Goal: Obtain resource: Obtain resource

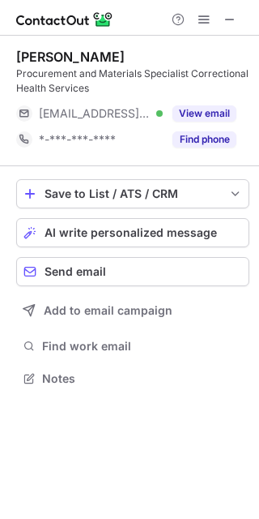
scroll to position [367, 259]
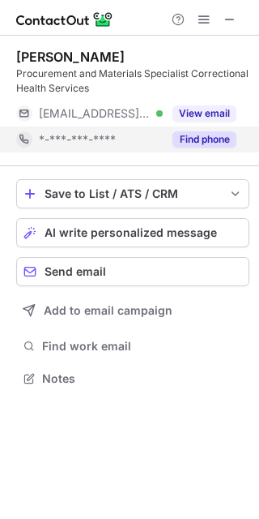
click at [214, 143] on button "Find phone" at bounding box center [205, 139] width 64 height 16
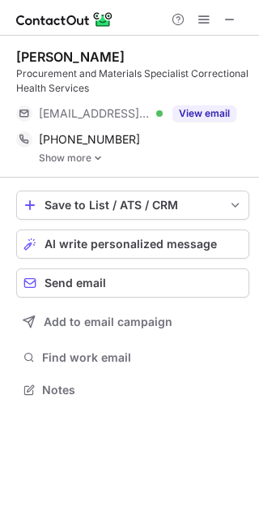
scroll to position [379, 259]
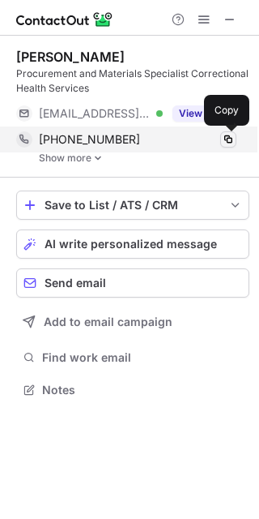
click at [229, 135] on span at bounding box center [228, 139] width 13 height 13
click at [229, 136] on span at bounding box center [228, 139] width 13 height 13
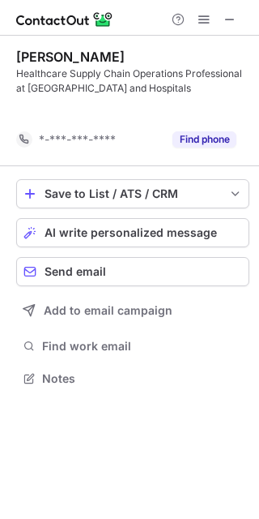
scroll to position [341, 259]
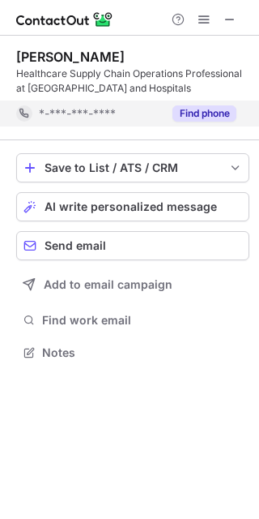
click at [207, 118] on button "Find phone" at bounding box center [205, 113] width 64 height 16
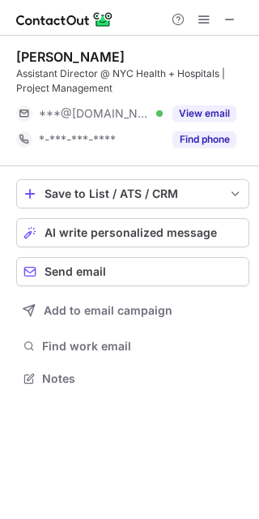
scroll to position [367, 259]
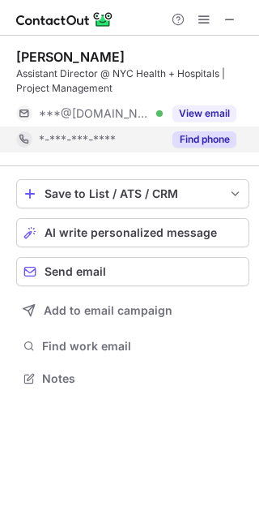
click at [198, 139] on button "Find phone" at bounding box center [205, 139] width 64 height 16
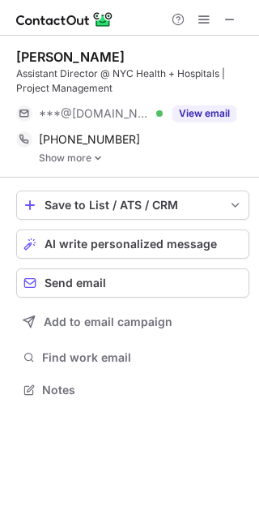
scroll to position [379, 259]
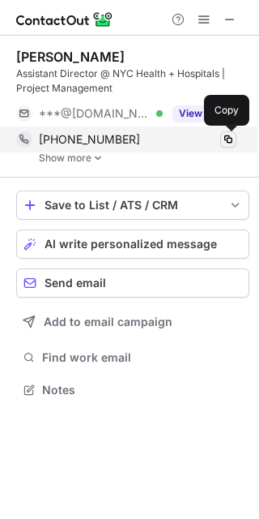
click at [233, 139] on span at bounding box center [228, 139] width 13 height 13
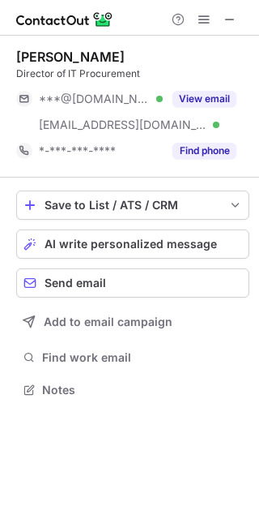
scroll to position [379, 259]
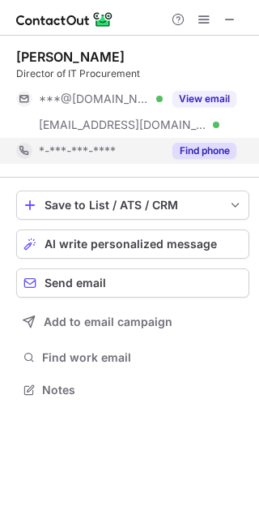
click at [216, 150] on button "Find phone" at bounding box center [205, 151] width 64 height 16
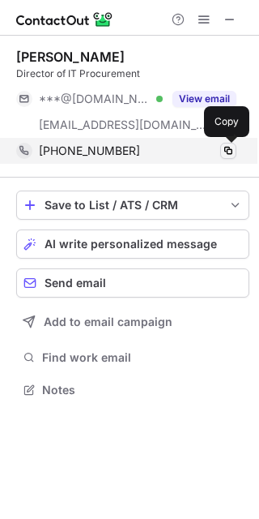
click at [231, 151] on span at bounding box center [228, 150] width 13 height 13
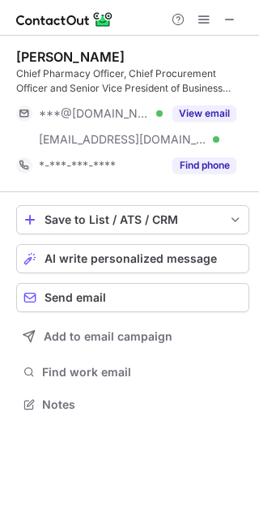
scroll to position [393, 259]
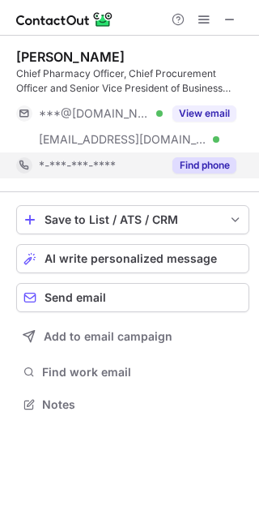
click at [203, 165] on button "Find phone" at bounding box center [205, 165] width 64 height 16
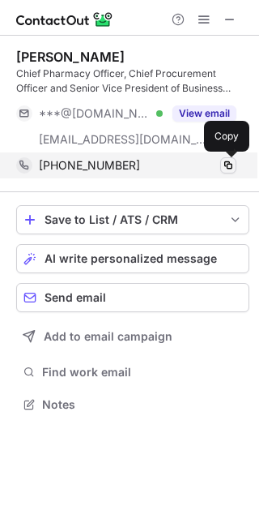
click at [229, 167] on span at bounding box center [228, 165] width 13 height 13
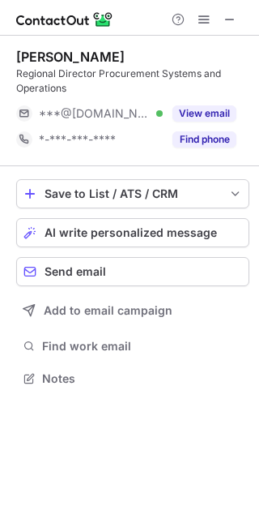
scroll to position [367, 259]
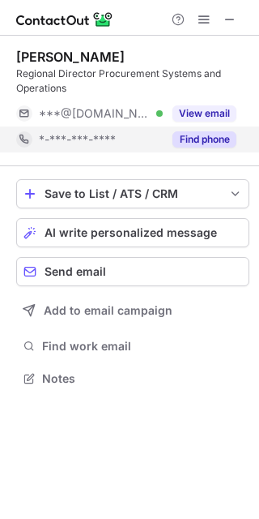
click at [212, 133] on button "Find phone" at bounding box center [205, 139] width 64 height 16
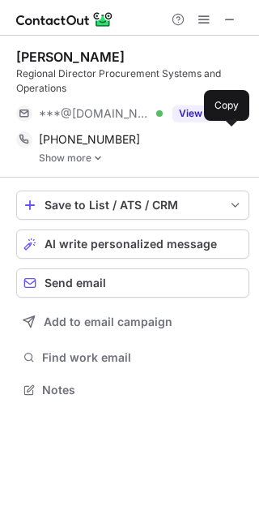
scroll to position [379, 259]
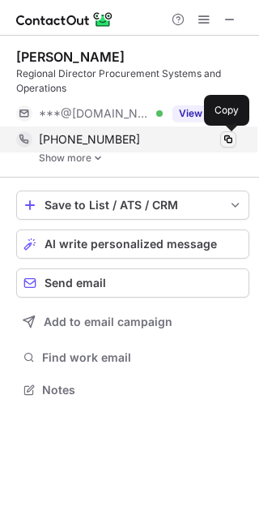
click at [227, 146] on button at bounding box center [228, 139] width 16 height 16
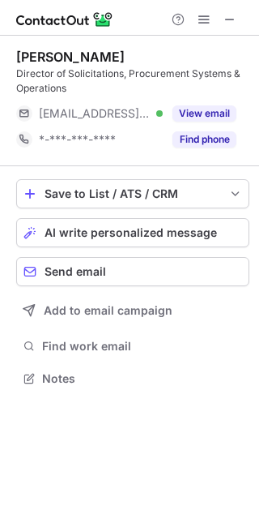
scroll to position [367, 259]
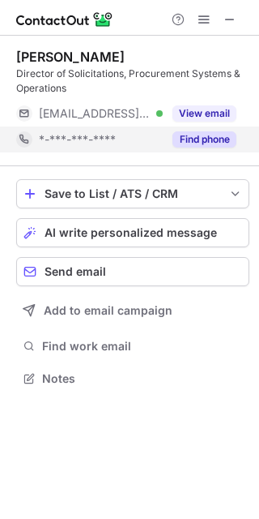
click at [219, 139] on button "Find phone" at bounding box center [205, 139] width 64 height 16
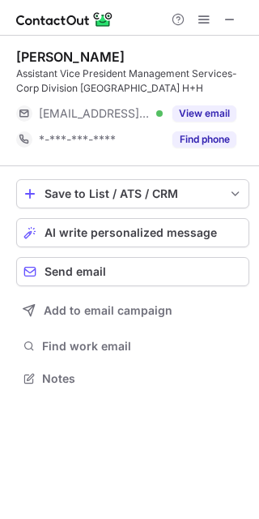
scroll to position [367, 259]
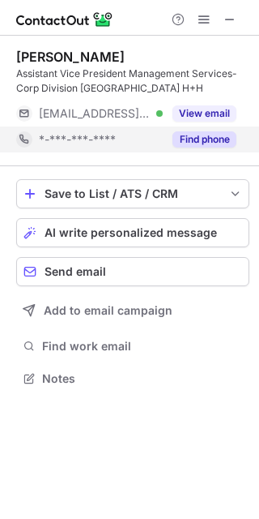
click at [225, 142] on button "Find phone" at bounding box center [205, 139] width 64 height 16
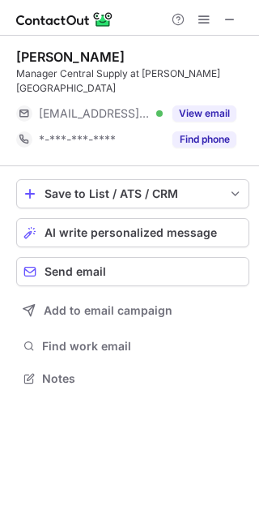
scroll to position [367, 259]
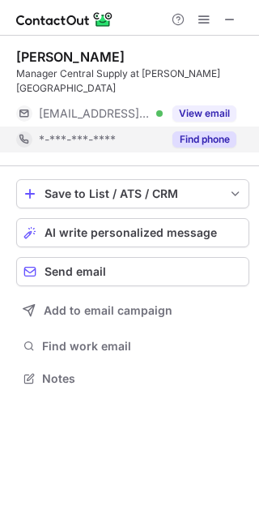
click at [222, 144] on button "Find phone" at bounding box center [205, 139] width 64 height 16
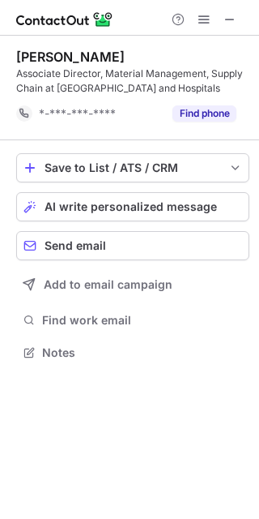
scroll to position [341, 259]
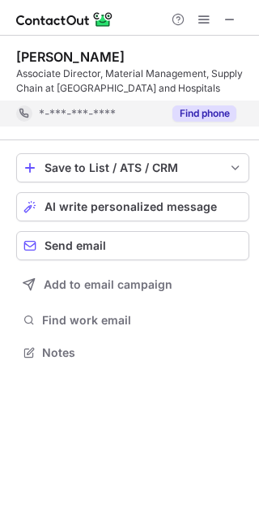
click at [207, 108] on button "Find phone" at bounding box center [205, 113] width 64 height 16
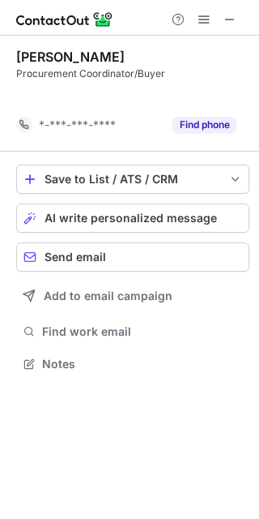
scroll to position [327, 259]
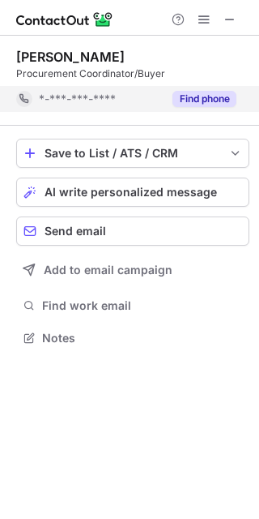
click at [190, 96] on button "Find phone" at bounding box center [205, 99] width 64 height 16
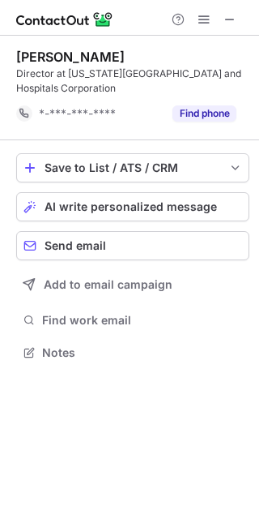
scroll to position [341, 259]
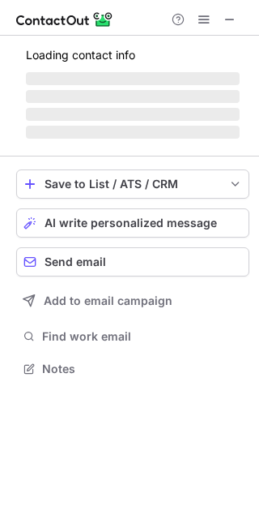
scroll to position [353, 259]
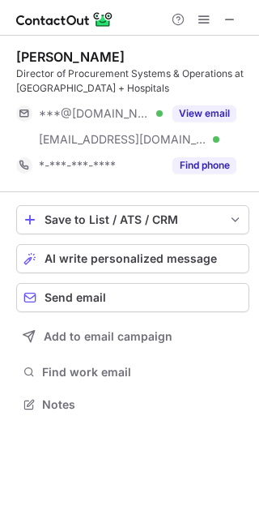
scroll to position [393, 259]
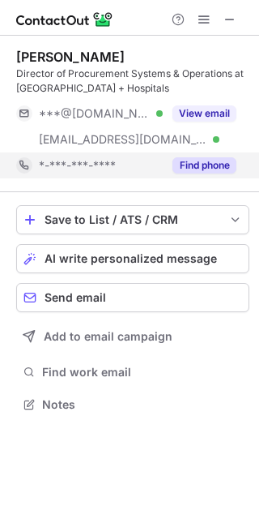
click at [186, 168] on button "Find phone" at bounding box center [205, 165] width 64 height 16
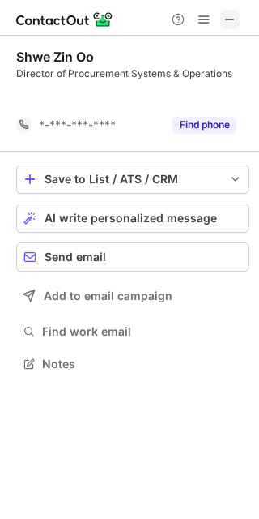
scroll to position [327, 259]
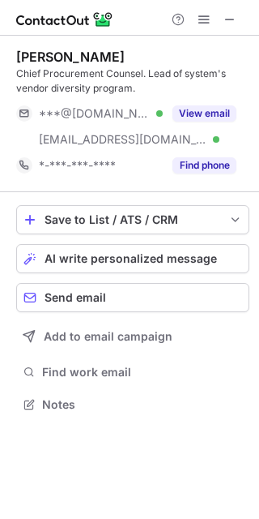
scroll to position [393, 259]
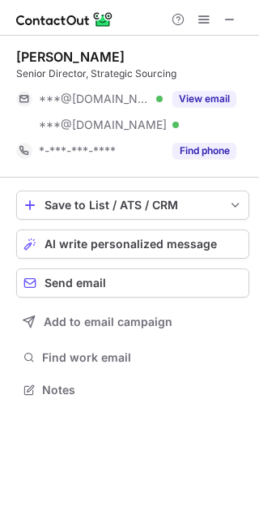
scroll to position [379, 259]
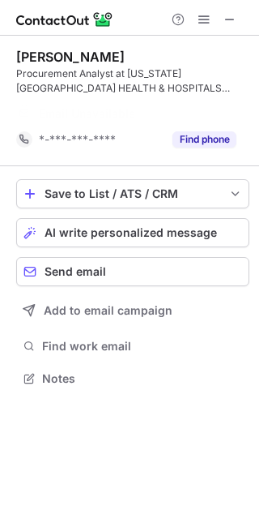
scroll to position [341, 259]
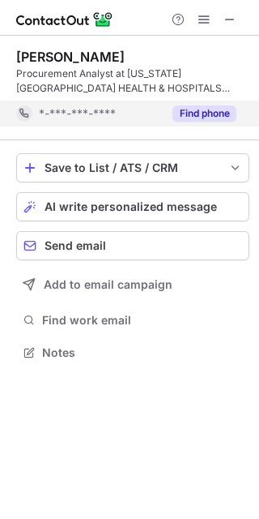
click at [212, 116] on button "Find phone" at bounding box center [205, 113] width 64 height 16
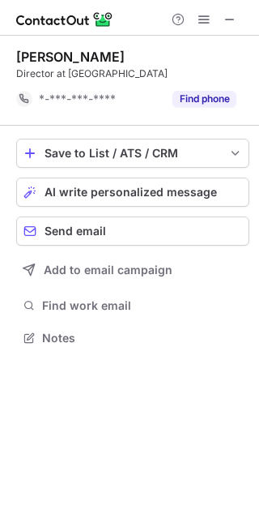
scroll to position [327, 259]
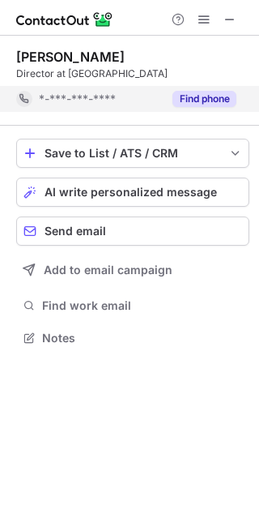
click at [226, 101] on button "Find phone" at bounding box center [205, 99] width 64 height 16
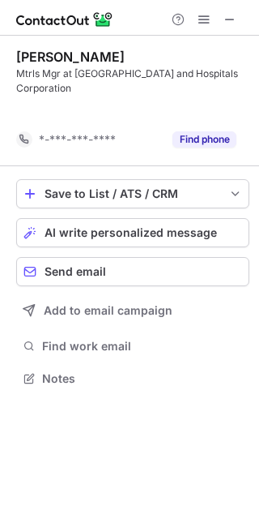
scroll to position [341, 259]
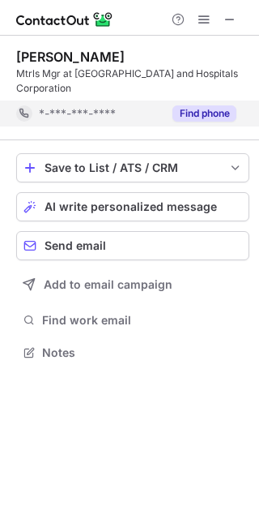
click at [218, 122] on div "Find phone" at bounding box center [200, 114] width 74 height 26
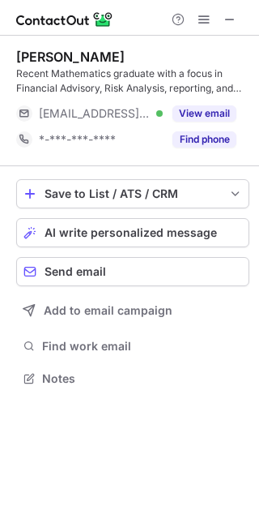
scroll to position [367, 259]
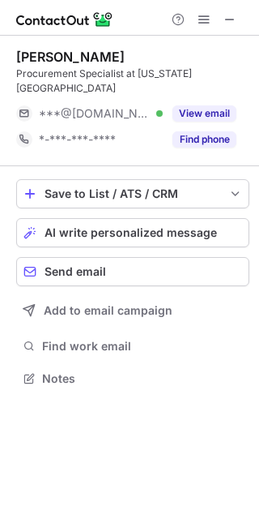
scroll to position [367, 259]
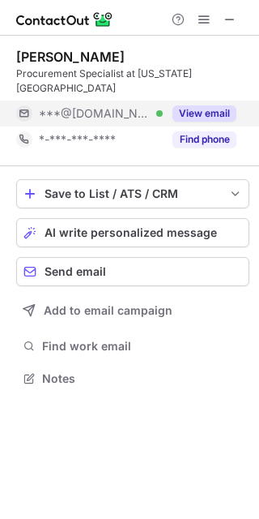
click at [182, 105] on div "View email" at bounding box center [200, 114] width 74 height 26
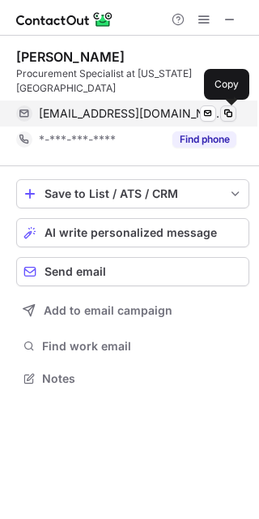
click at [234, 111] on span at bounding box center [228, 113] width 13 height 13
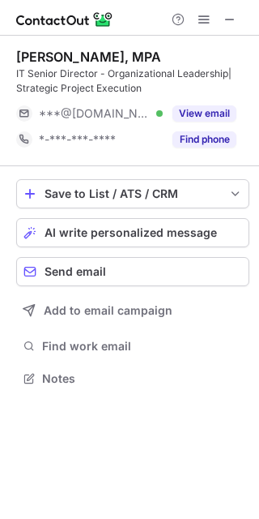
scroll to position [367, 259]
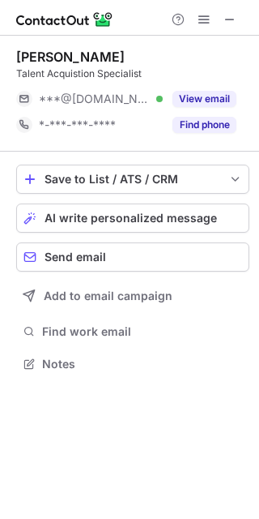
scroll to position [353, 259]
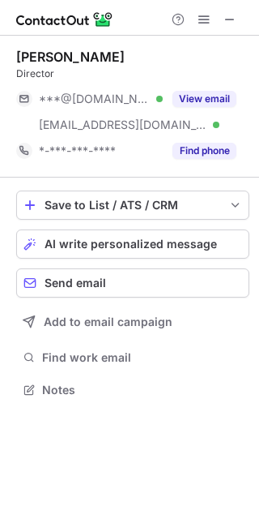
scroll to position [379, 259]
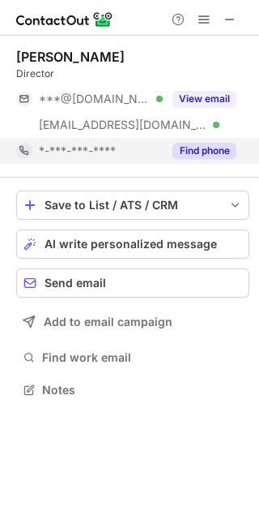
click at [220, 149] on button "Find phone" at bounding box center [205, 151] width 64 height 16
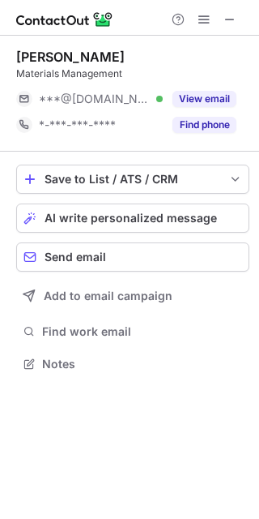
scroll to position [353, 259]
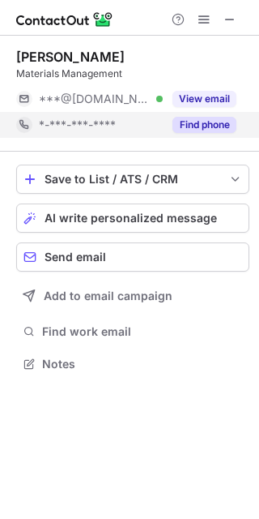
click at [187, 126] on button "Find phone" at bounding box center [205, 125] width 64 height 16
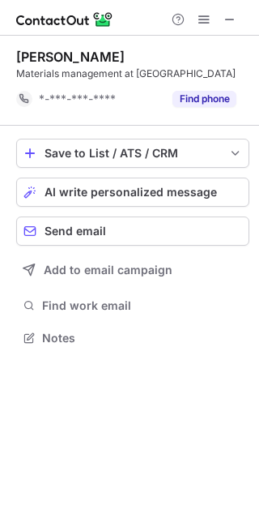
scroll to position [327, 259]
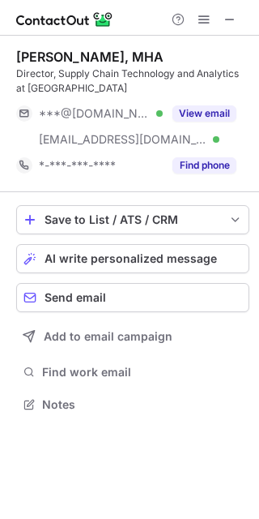
scroll to position [393, 259]
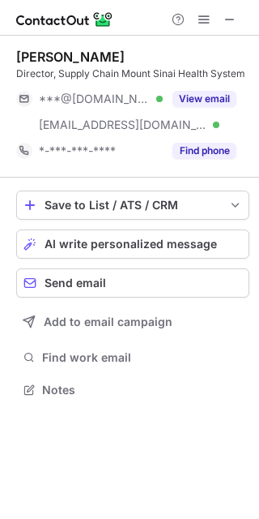
scroll to position [379, 259]
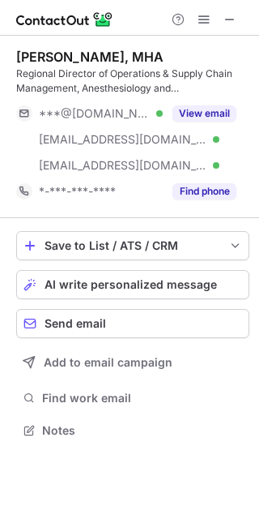
scroll to position [419, 259]
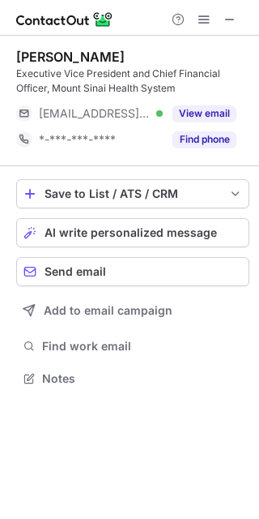
scroll to position [367, 259]
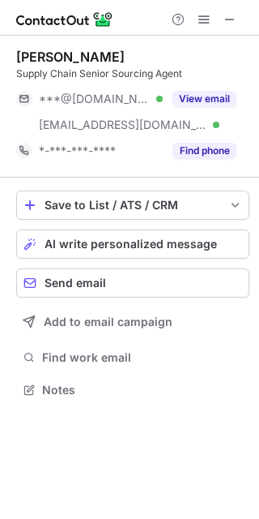
scroll to position [379, 259]
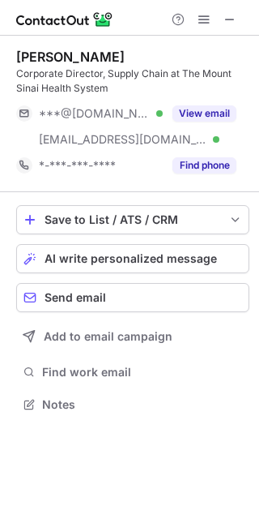
scroll to position [393, 259]
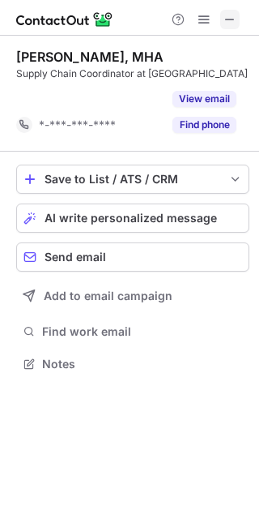
scroll to position [341, 259]
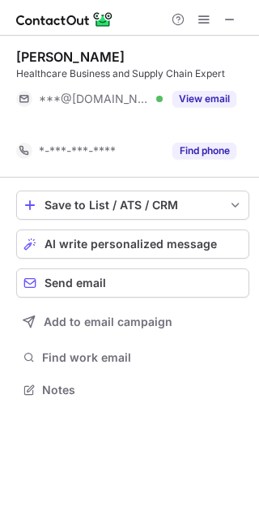
scroll to position [353, 259]
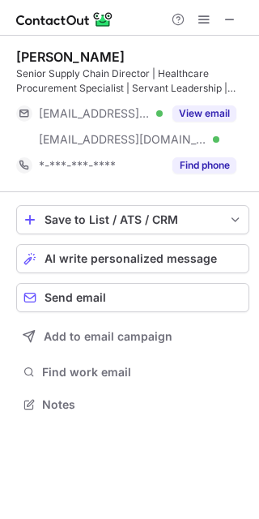
scroll to position [393, 259]
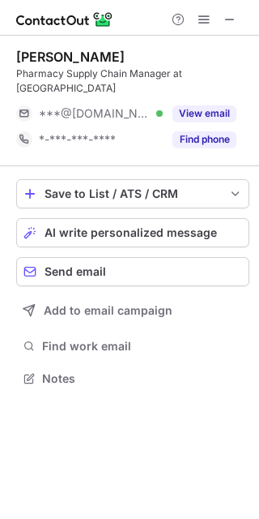
scroll to position [367, 259]
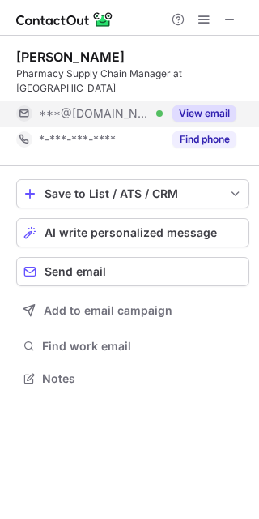
click at [218, 107] on button "View email" at bounding box center [205, 113] width 64 height 16
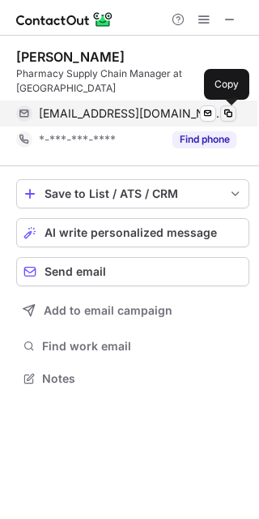
click at [233, 109] on span at bounding box center [228, 113] width 13 height 13
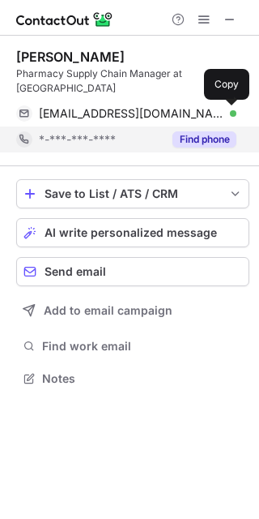
click at [198, 134] on button "Find phone" at bounding box center [205, 139] width 64 height 16
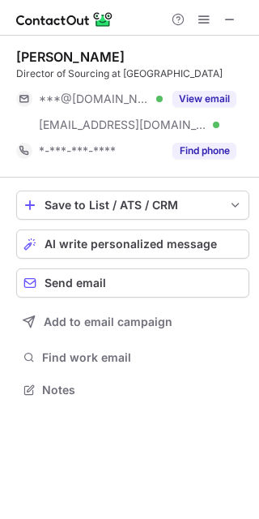
scroll to position [379, 259]
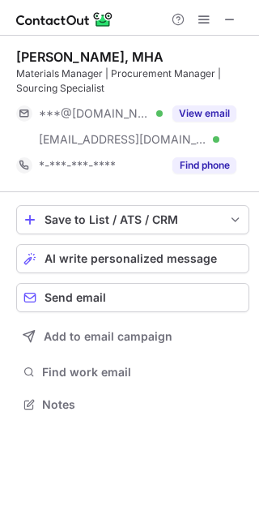
scroll to position [393, 259]
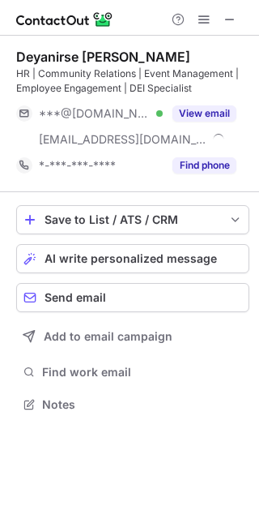
scroll to position [393, 259]
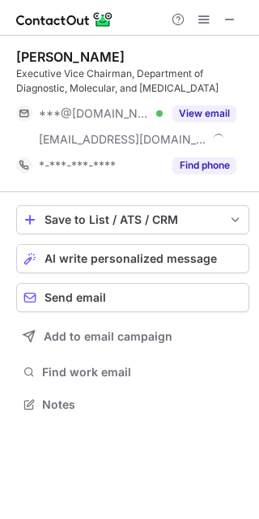
scroll to position [393, 259]
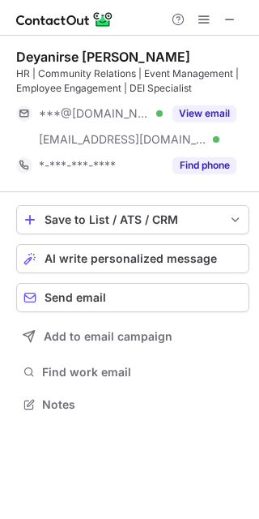
scroll to position [393, 259]
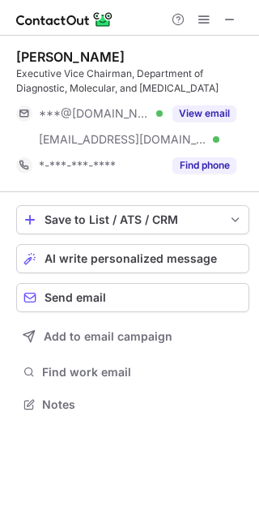
scroll to position [393, 259]
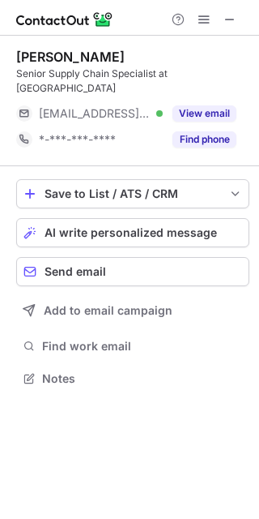
scroll to position [367, 259]
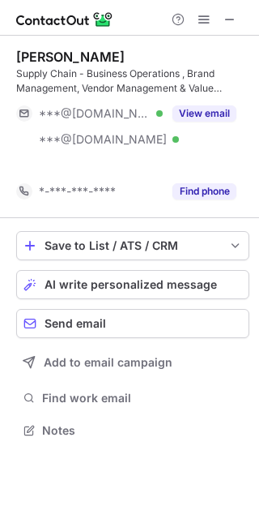
scroll to position [393, 259]
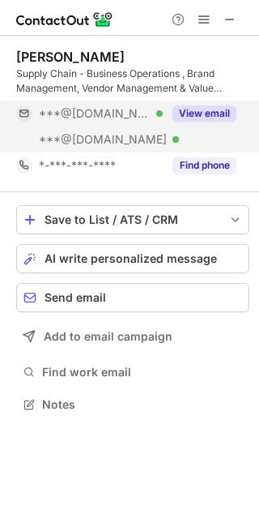
click at [208, 111] on button "View email" at bounding box center [205, 113] width 64 height 16
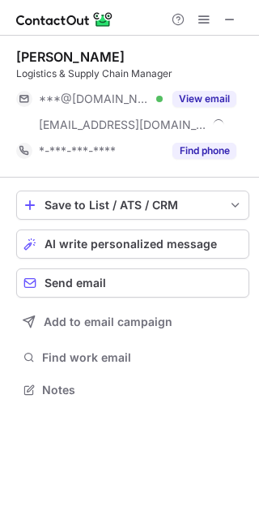
scroll to position [379, 259]
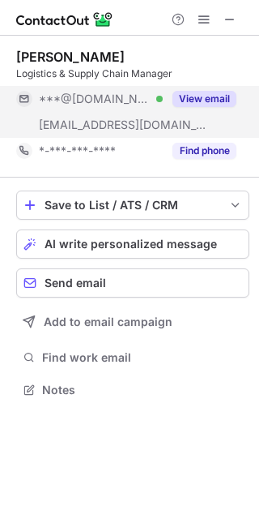
click at [217, 101] on button "View email" at bounding box center [205, 99] width 64 height 16
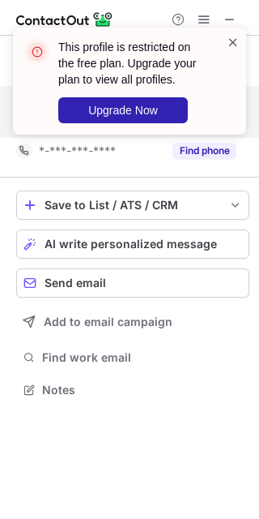
click at [232, 45] on span at bounding box center [233, 42] width 13 height 16
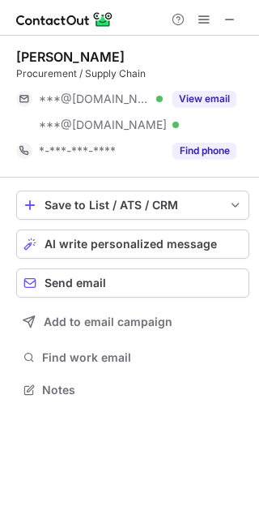
scroll to position [379, 259]
click at [239, 31] on div at bounding box center [129, 18] width 259 height 36
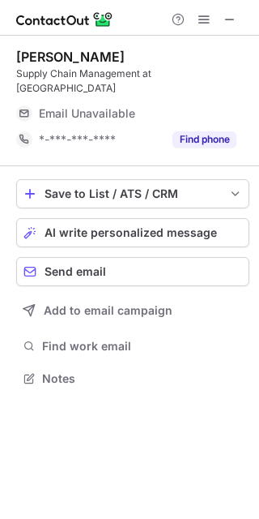
scroll to position [367, 259]
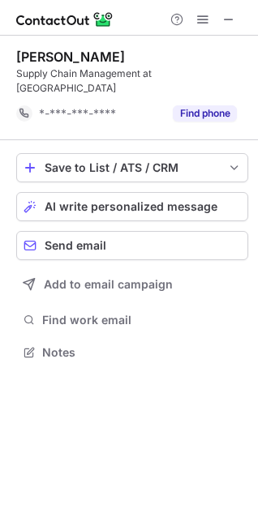
scroll to position [341, 258]
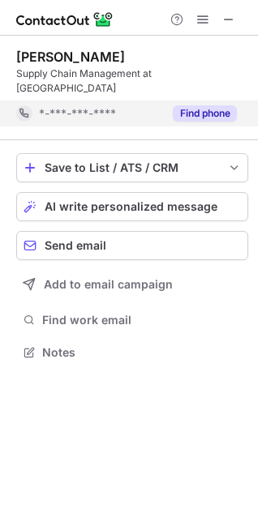
click at [220, 105] on button "Find phone" at bounding box center [205, 113] width 64 height 16
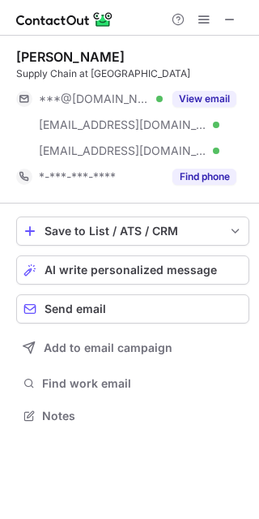
scroll to position [404, 259]
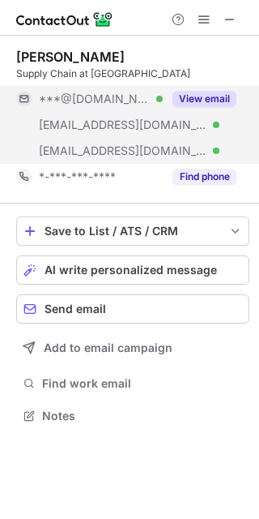
click at [214, 103] on button "View email" at bounding box center [205, 99] width 64 height 16
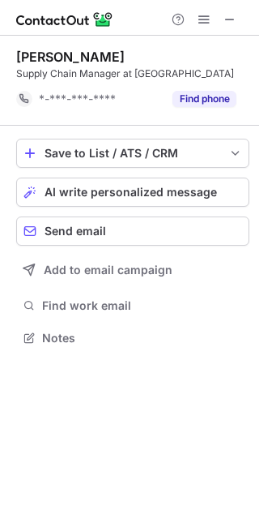
scroll to position [341, 259]
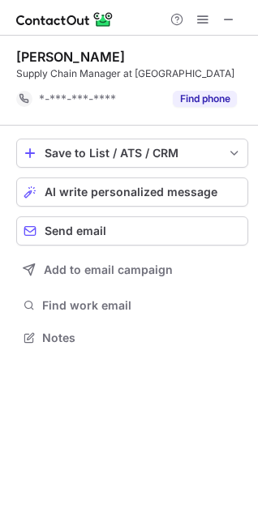
scroll to position [341, 258]
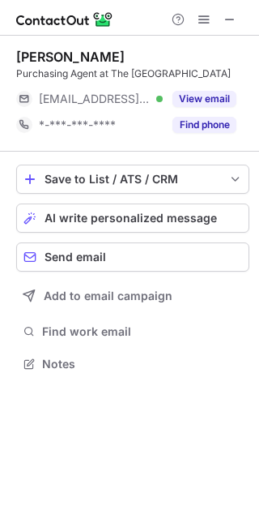
scroll to position [353, 259]
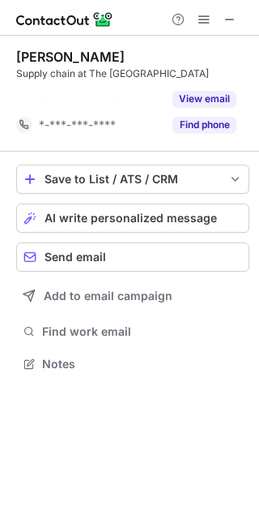
scroll to position [327, 259]
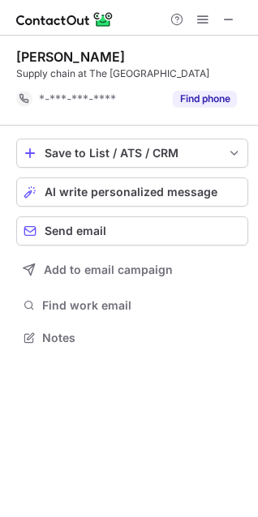
scroll to position [327, 258]
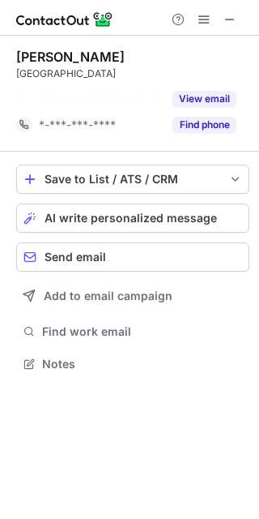
scroll to position [327, 259]
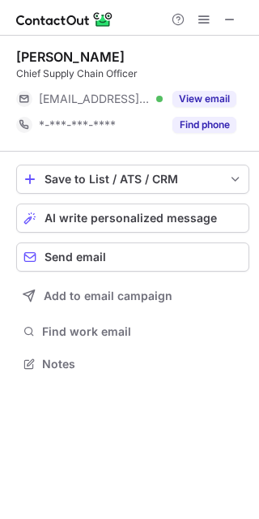
scroll to position [353, 259]
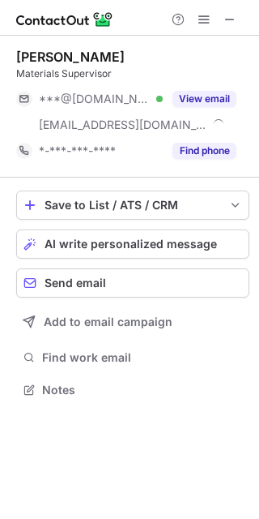
scroll to position [379, 259]
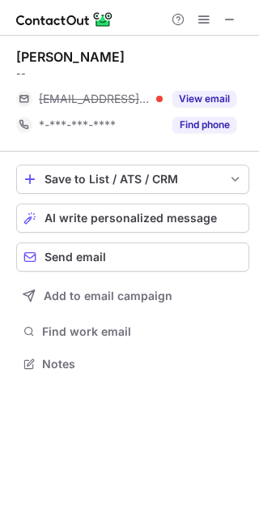
scroll to position [353, 259]
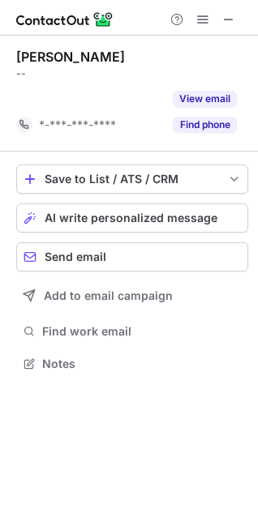
scroll to position [327, 258]
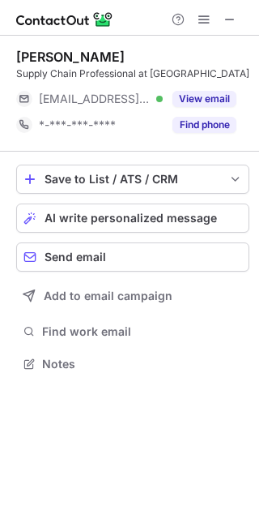
scroll to position [353, 259]
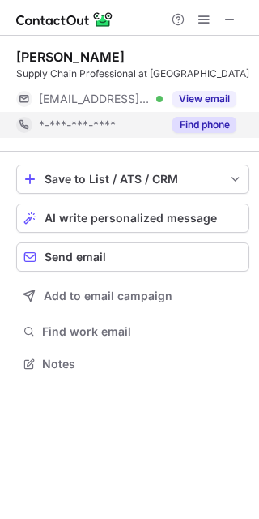
click at [211, 125] on button "Find phone" at bounding box center [205, 125] width 64 height 16
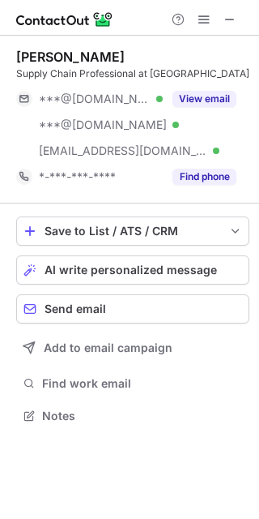
scroll to position [419, 259]
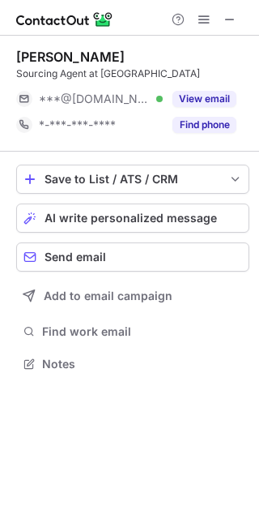
scroll to position [353, 259]
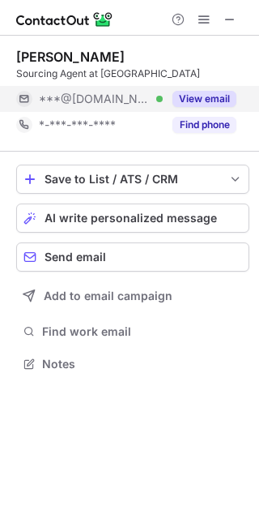
click at [230, 100] on button "View email" at bounding box center [205, 99] width 64 height 16
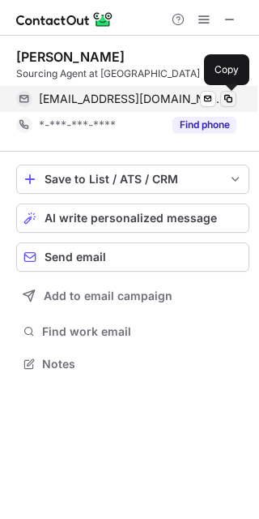
click at [228, 95] on span at bounding box center [228, 98] width 13 height 13
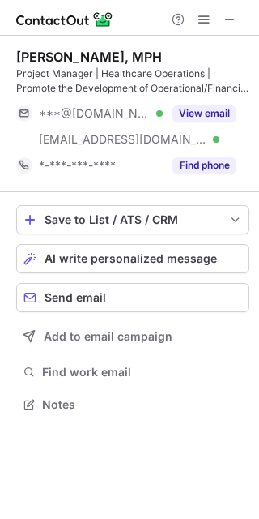
scroll to position [393, 259]
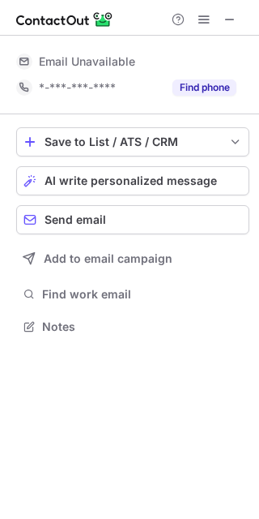
scroll to position [315, 259]
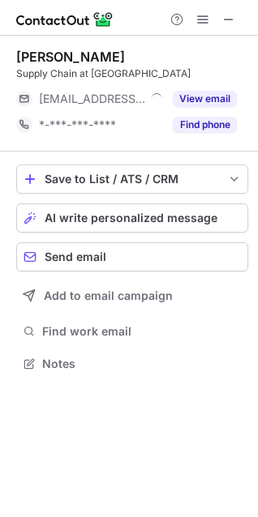
scroll to position [8, 8]
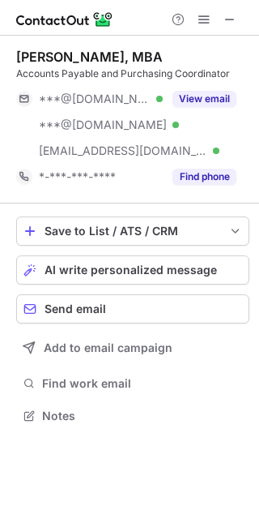
scroll to position [404, 259]
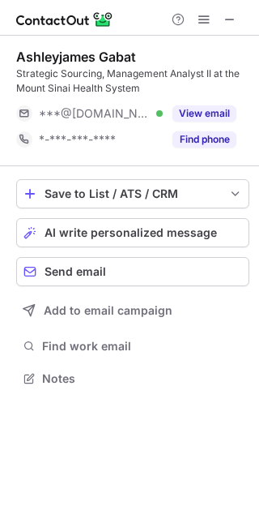
scroll to position [367, 259]
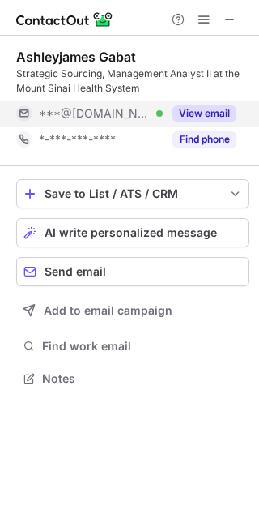
click at [209, 108] on button "View email" at bounding box center [205, 113] width 64 height 16
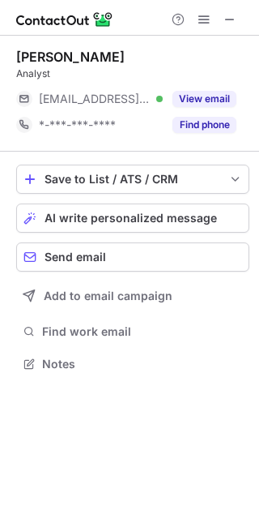
scroll to position [353, 259]
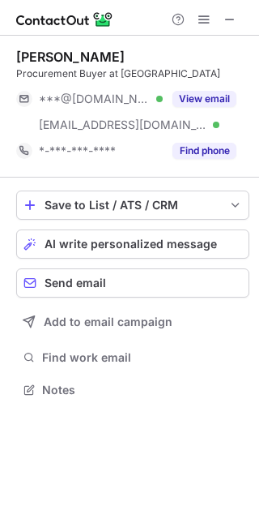
scroll to position [379, 259]
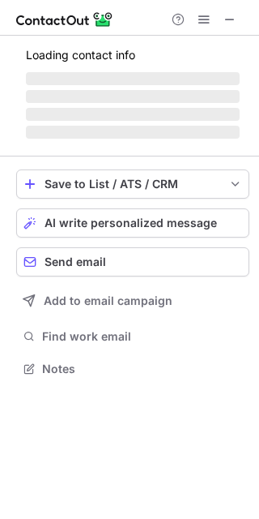
scroll to position [379, 259]
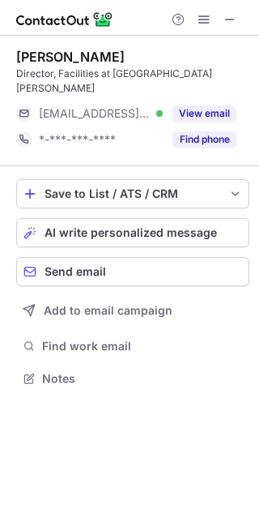
scroll to position [353, 259]
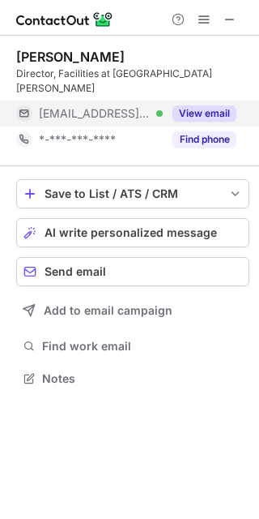
click at [196, 101] on div "View email" at bounding box center [200, 114] width 74 height 26
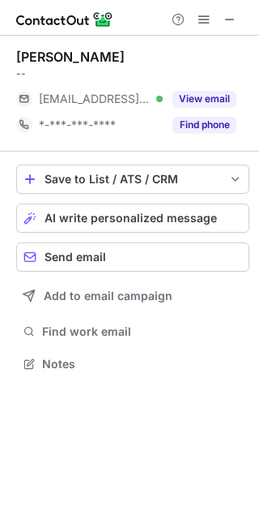
scroll to position [353, 259]
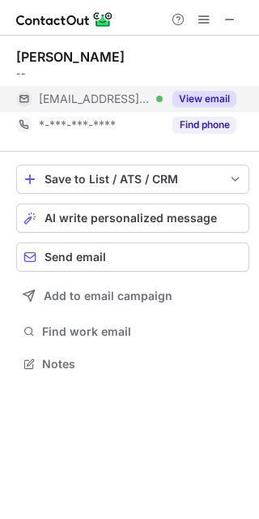
click at [185, 101] on button "View email" at bounding box center [205, 99] width 64 height 16
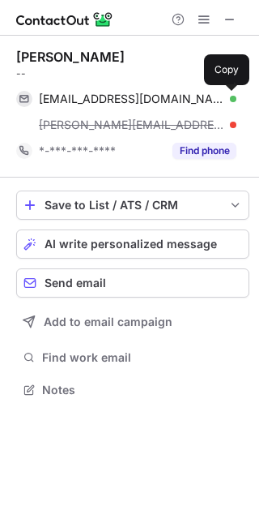
click at [227, 99] on span at bounding box center [228, 98] width 13 height 13
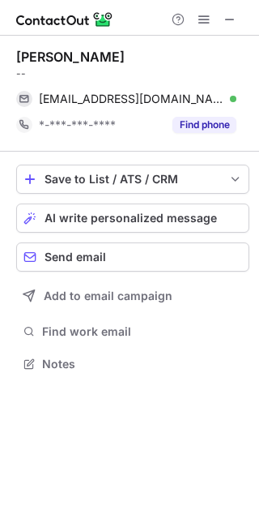
scroll to position [353, 259]
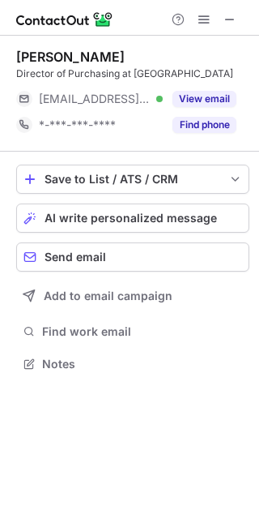
scroll to position [367, 259]
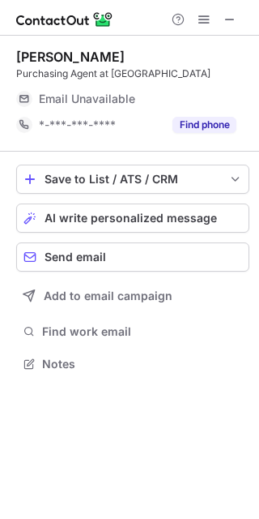
scroll to position [353, 259]
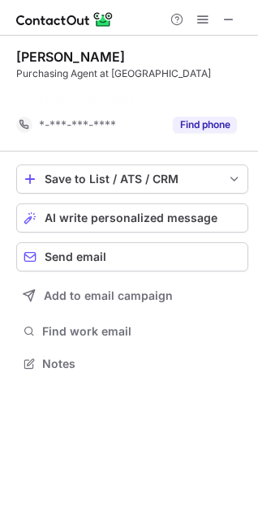
scroll to position [327, 258]
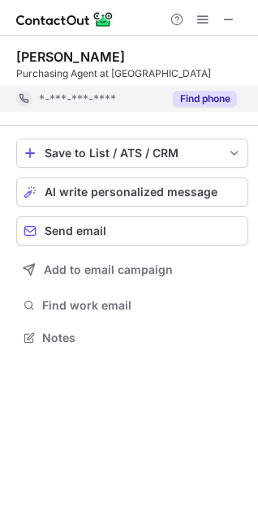
click at [195, 95] on button "Find phone" at bounding box center [205, 99] width 64 height 16
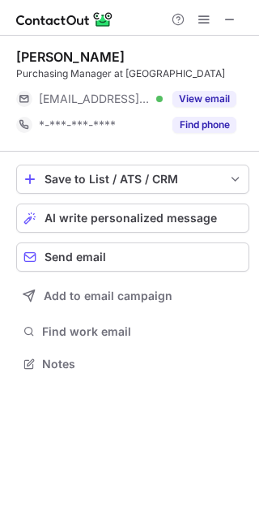
scroll to position [353, 259]
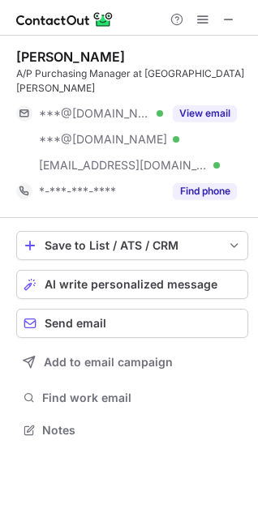
scroll to position [419, 258]
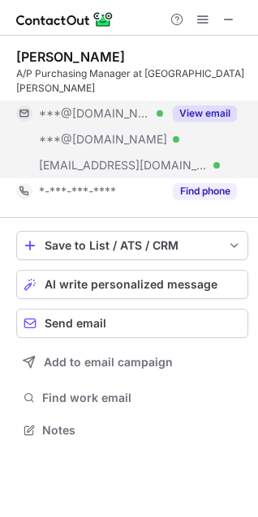
scroll to position [419, 258]
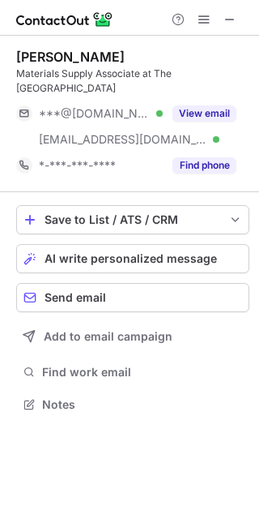
scroll to position [393, 259]
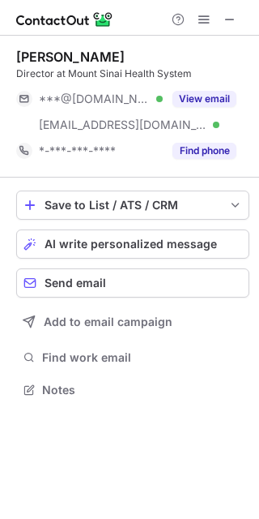
scroll to position [379, 259]
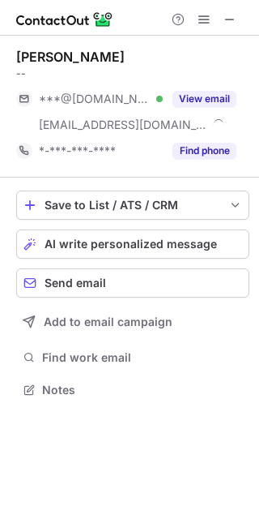
scroll to position [379, 259]
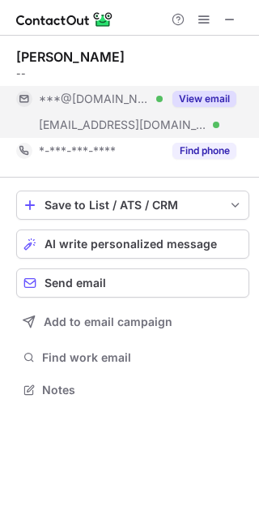
click at [210, 98] on button "View email" at bounding box center [205, 99] width 64 height 16
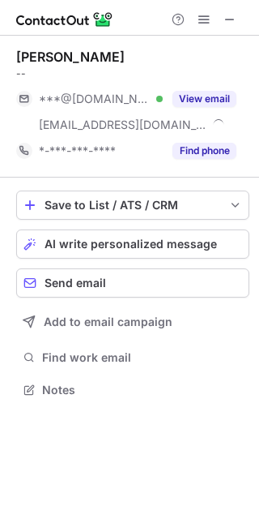
scroll to position [379, 259]
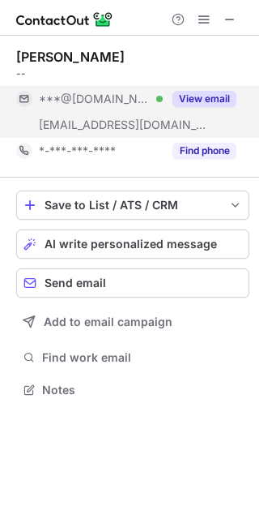
click at [213, 109] on div "View email" at bounding box center [200, 99] width 74 height 26
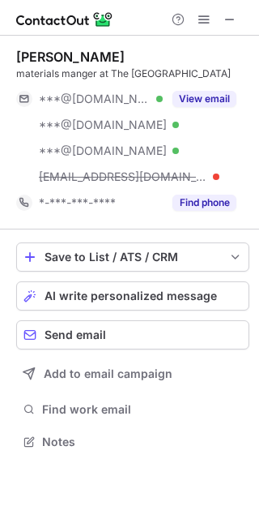
scroll to position [430, 259]
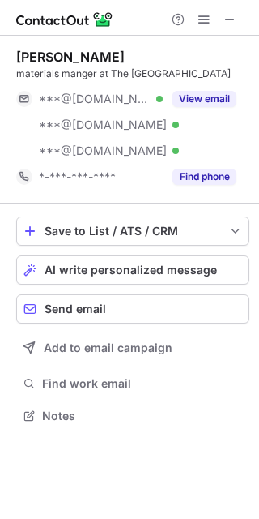
scroll to position [404, 259]
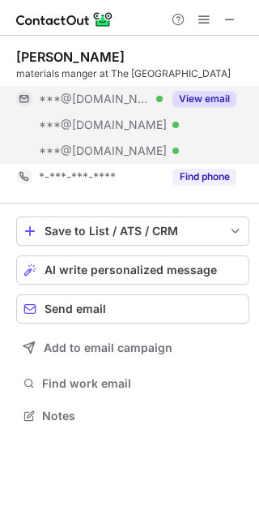
click at [189, 95] on button "View email" at bounding box center [205, 99] width 64 height 16
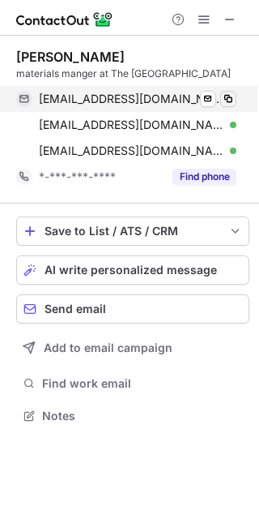
click at [232, 98] on span at bounding box center [228, 98] width 13 height 13
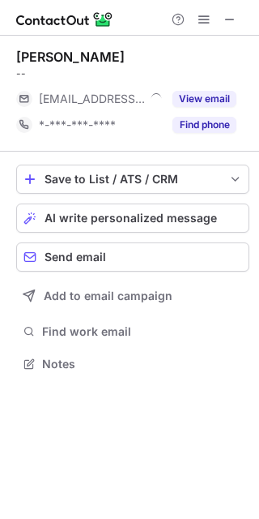
scroll to position [353, 259]
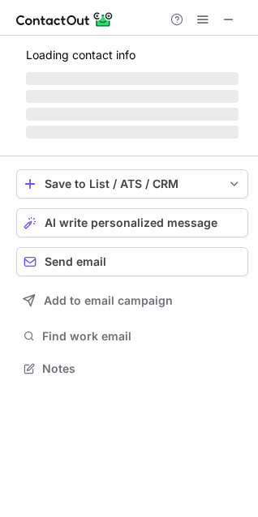
scroll to position [353, 258]
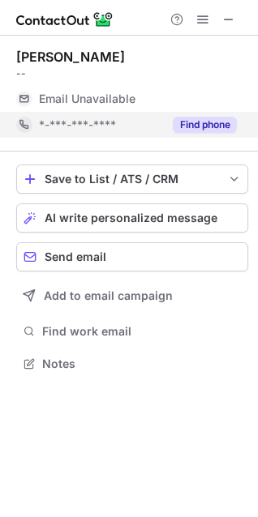
click at [198, 132] on button "Find phone" at bounding box center [205, 125] width 64 height 16
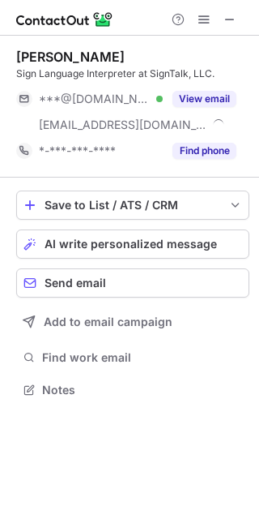
scroll to position [379, 259]
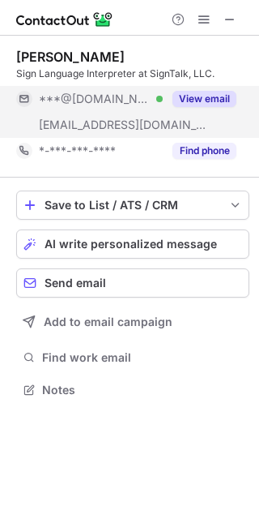
click at [196, 100] on button "View email" at bounding box center [205, 99] width 64 height 16
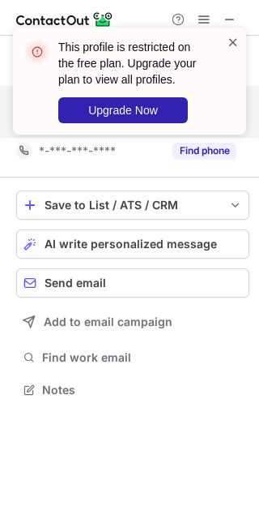
click at [232, 41] on span at bounding box center [233, 42] width 13 height 16
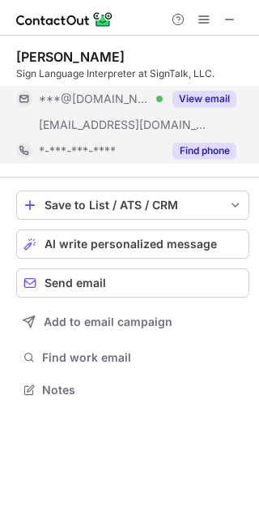
click at [203, 148] on button "Find phone" at bounding box center [205, 151] width 64 height 16
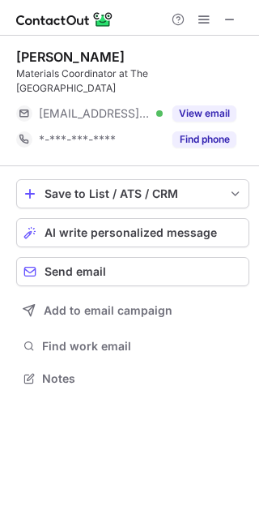
scroll to position [353, 259]
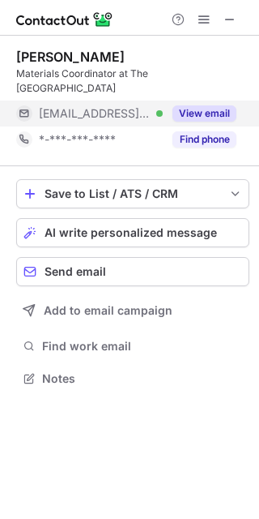
click at [190, 101] on div "View email" at bounding box center [200, 114] width 74 height 26
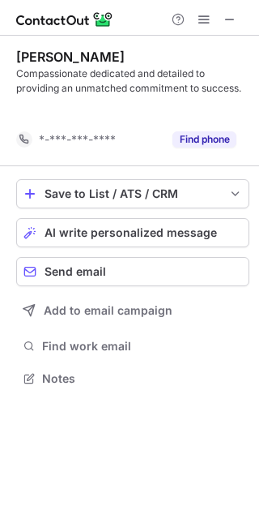
scroll to position [341, 259]
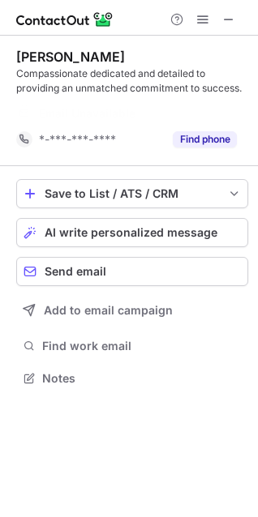
scroll to position [341, 258]
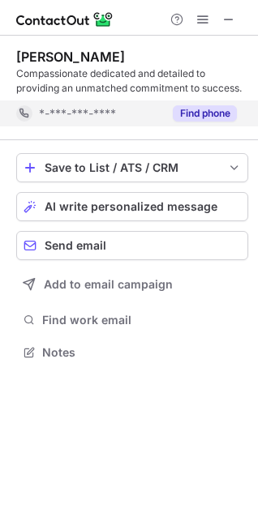
click at [229, 111] on button "Find phone" at bounding box center [205, 113] width 64 height 16
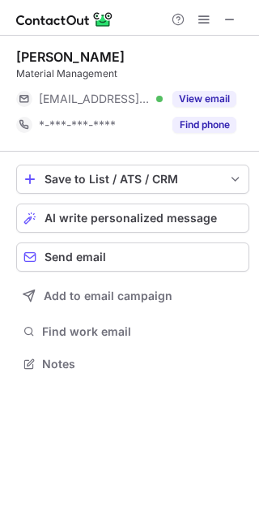
scroll to position [353, 259]
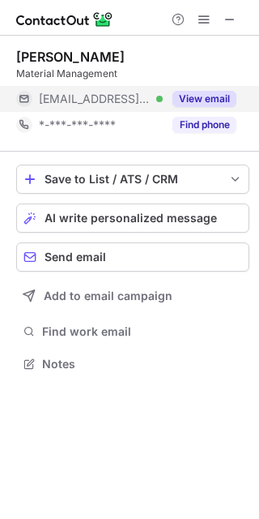
click at [218, 94] on button "View email" at bounding box center [205, 99] width 64 height 16
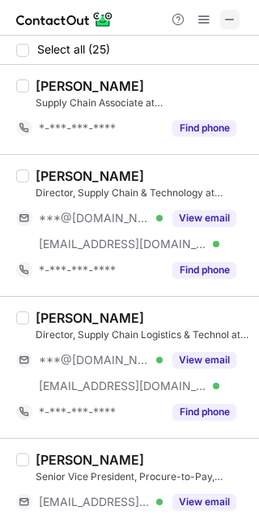
click at [228, 18] on span at bounding box center [230, 19] width 13 height 13
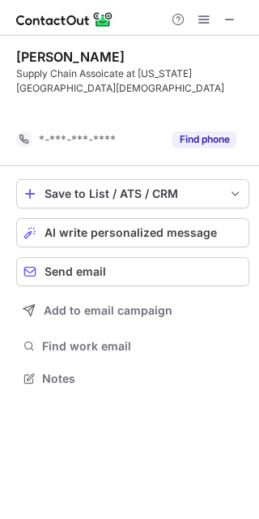
scroll to position [327, 259]
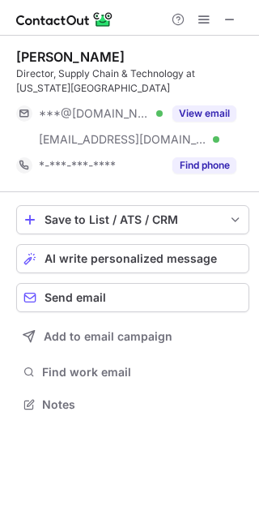
scroll to position [393, 259]
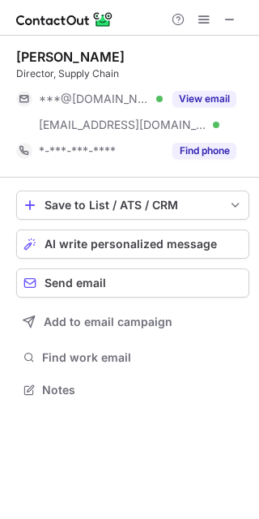
scroll to position [379, 259]
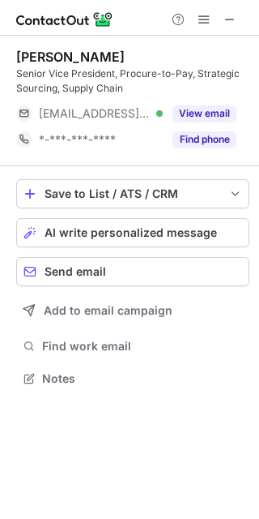
scroll to position [367, 259]
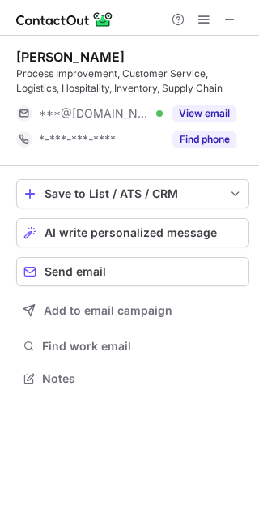
scroll to position [367, 259]
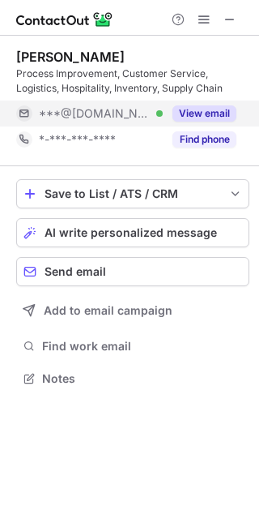
click at [211, 103] on div "View email" at bounding box center [200, 114] width 74 height 26
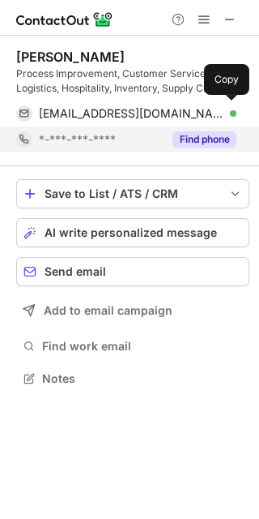
click at [216, 135] on button "Find phone" at bounding box center [205, 139] width 64 height 16
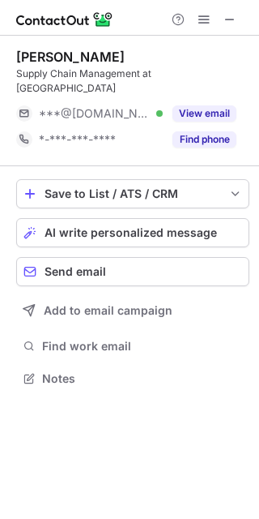
scroll to position [367, 259]
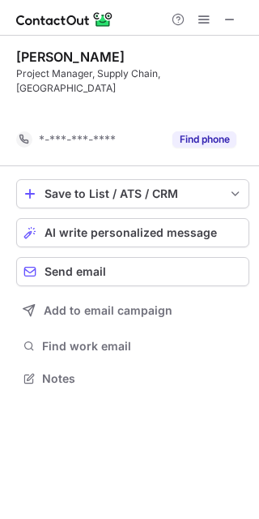
scroll to position [341, 259]
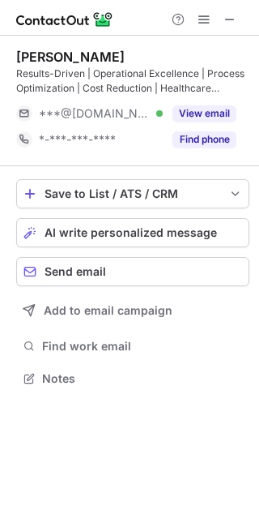
scroll to position [367, 259]
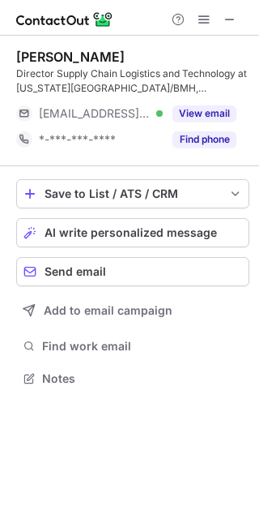
scroll to position [367, 259]
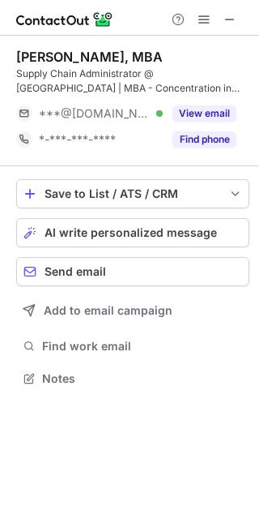
scroll to position [367, 259]
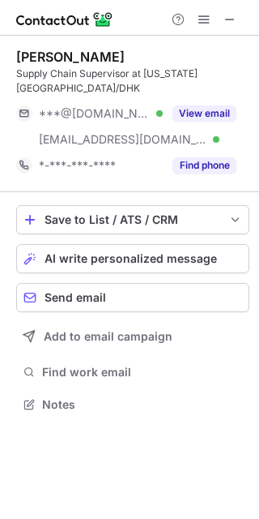
scroll to position [393, 259]
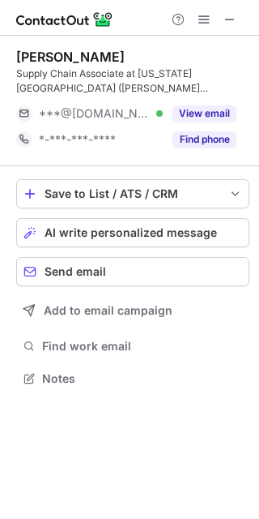
scroll to position [367, 259]
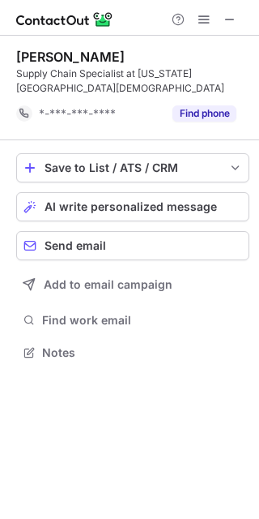
scroll to position [327, 259]
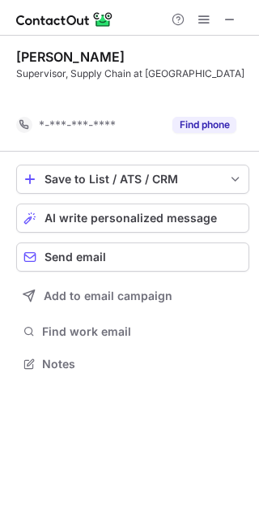
scroll to position [341, 259]
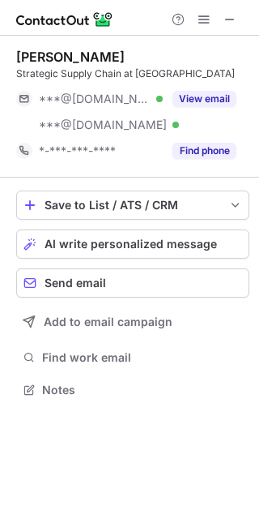
scroll to position [393, 259]
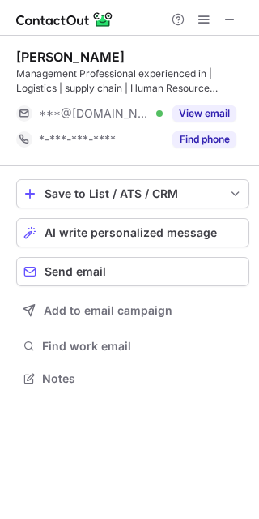
scroll to position [367, 259]
click at [237, 15] on button at bounding box center [229, 19] width 19 height 19
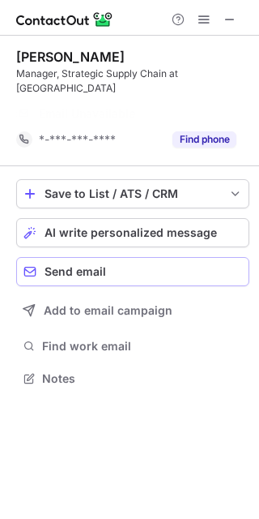
scroll to position [341, 259]
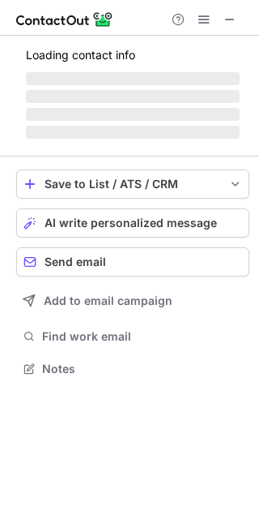
scroll to position [367, 259]
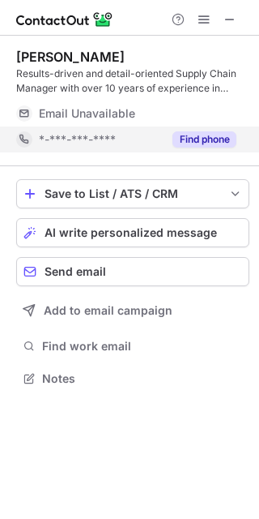
click at [209, 145] on button "Find phone" at bounding box center [205, 139] width 64 height 16
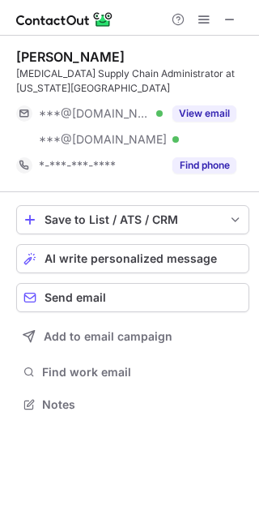
scroll to position [393, 259]
